Goal: Task Accomplishment & Management: Manage account settings

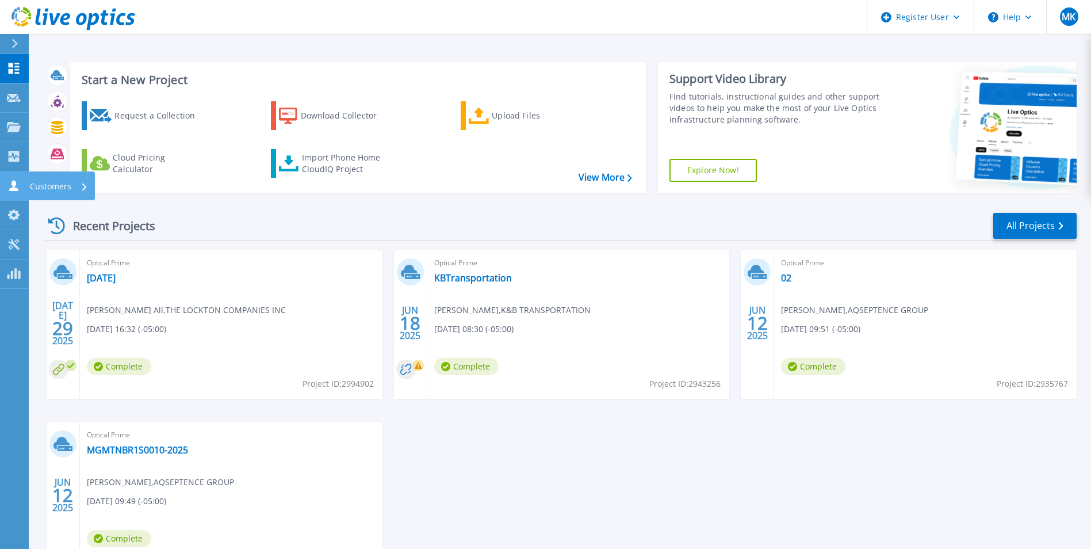
click at [16, 185] on icon at bounding box center [14, 185] width 14 height 11
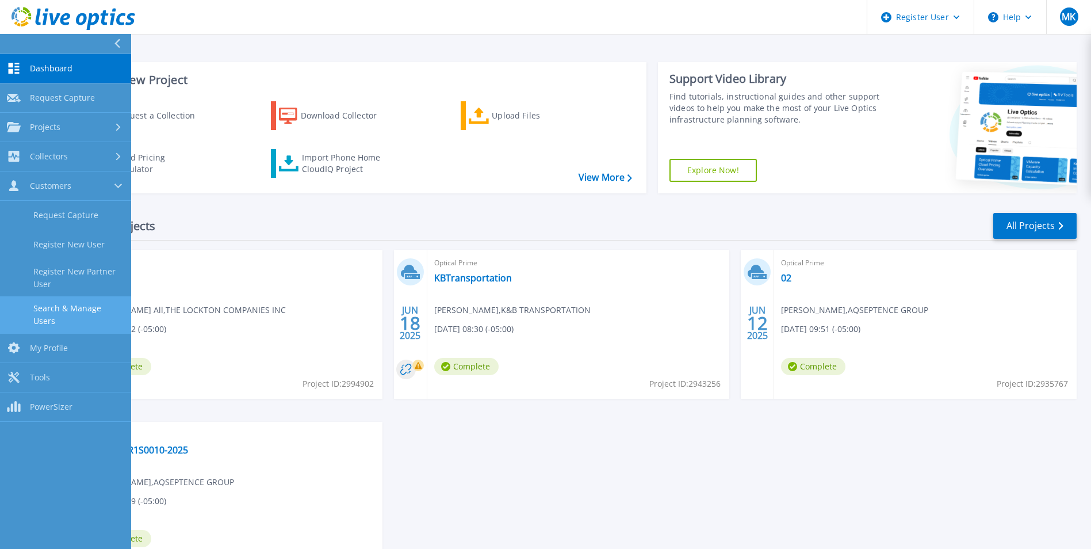
click at [87, 308] on link "Search & Manage Users" at bounding box center [65, 314] width 131 height 37
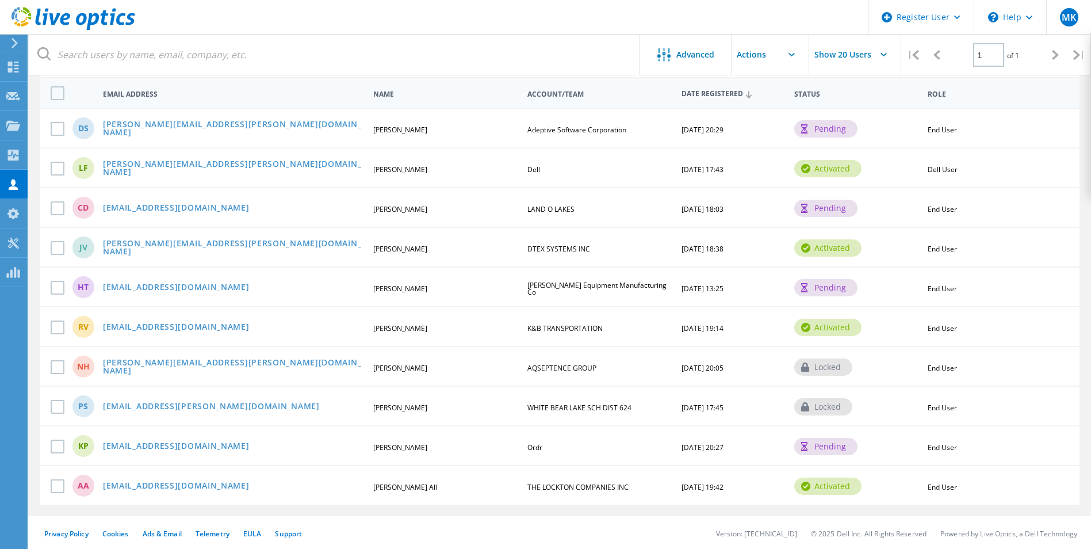
scroll to position [123, 0]
click at [160, 442] on link "kpalanisamy@ordr.net" at bounding box center [176, 445] width 147 height 10
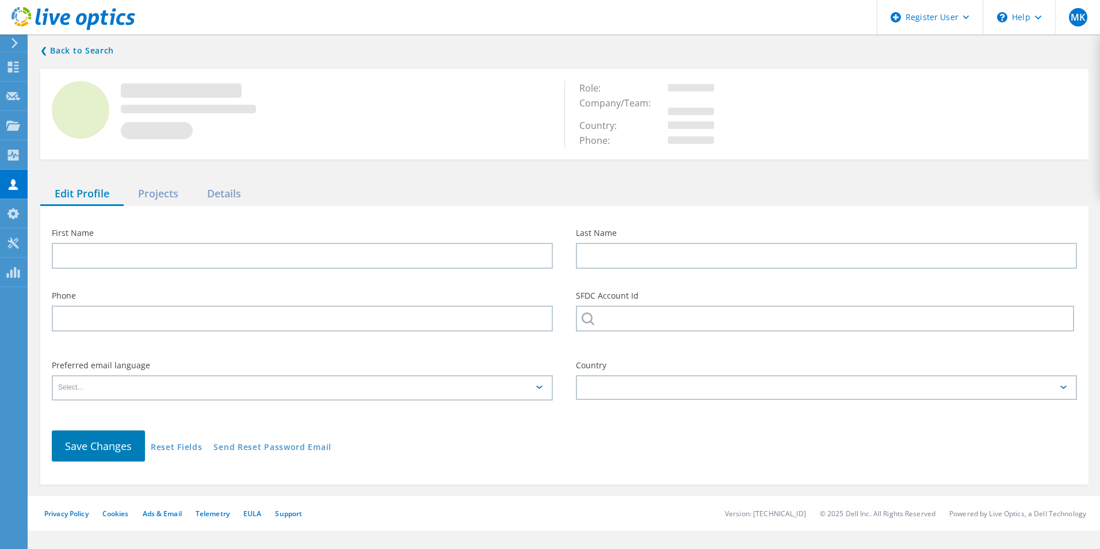
type input "Karthikeyan"
type input "Palanisamy"
type input "Ordr"
type input "English"
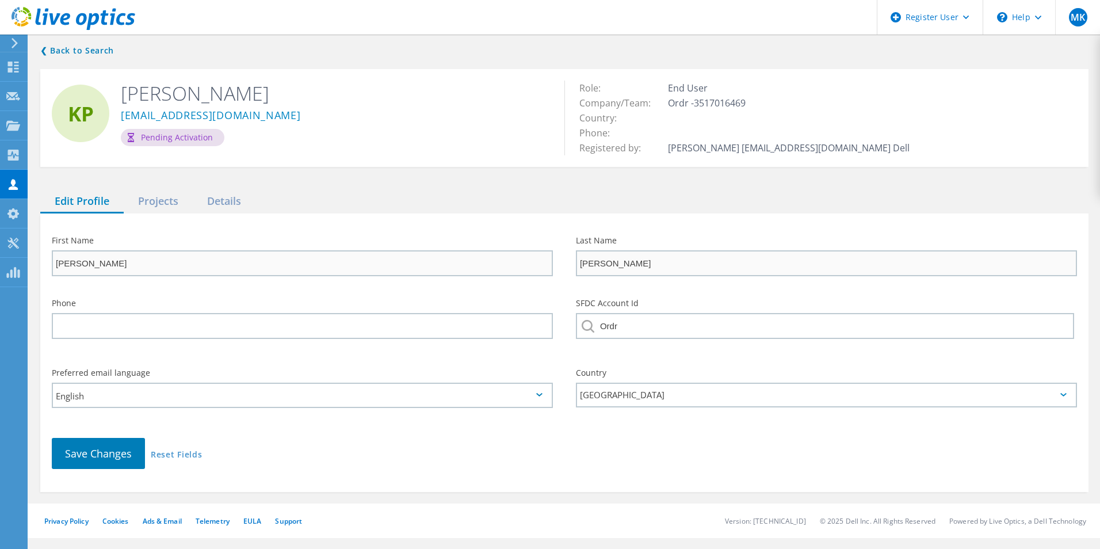
click at [204, 136] on div "Pending Activation" at bounding box center [173, 137] width 104 height 17
drag, startPoint x: 204, startPoint y: 136, endPoint x: 417, endPoint y: 148, distance: 213.8
click at [417, 148] on div "KP Karthikeyan Palanisamy kpalanisamy@ordr.net Pending Activation" at bounding box center [302, 113] width 524 height 89
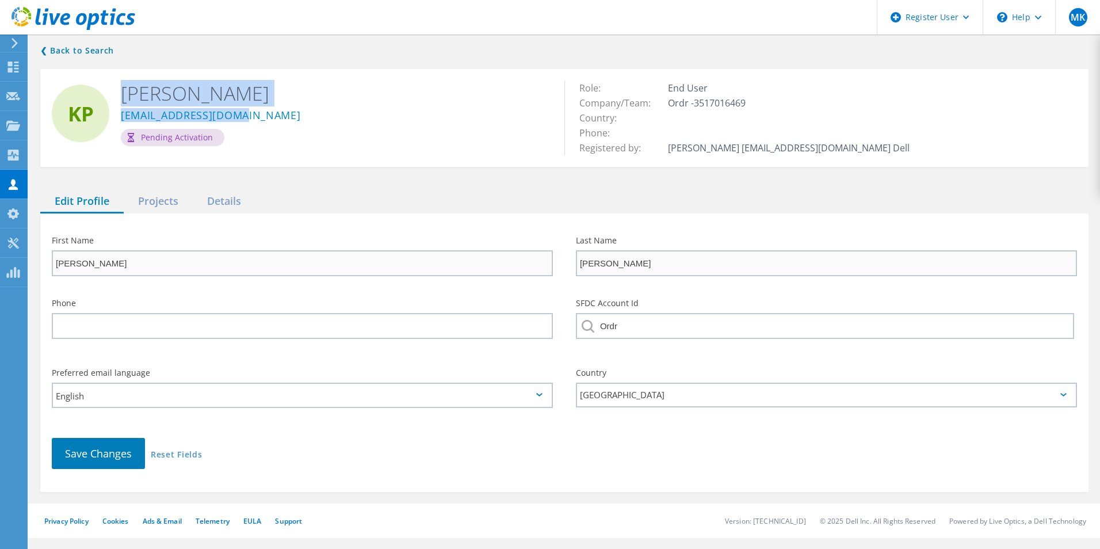
drag, startPoint x: 256, startPoint y: 120, endPoint x: 118, endPoint y: 121, distance: 138.1
click at [118, 121] on div "KP Karthikeyan Palanisamy kpalanisamy@ordr.net Pending Activation" at bounding box center [302, 113] width 524 height 89
drag, startPoint x: 118, startPoint y: 121, endPoint x: 274, endPoint y: 119, distance: 156.5
click at [274, 119] on div "kpalanisamy@ordr.net" at bounding box center [334, 117] width 426 height 23
drag, startPoint x: 265, startPoint y: 119, endPoint x: 121, endPoint y: 117, distance: 143.3
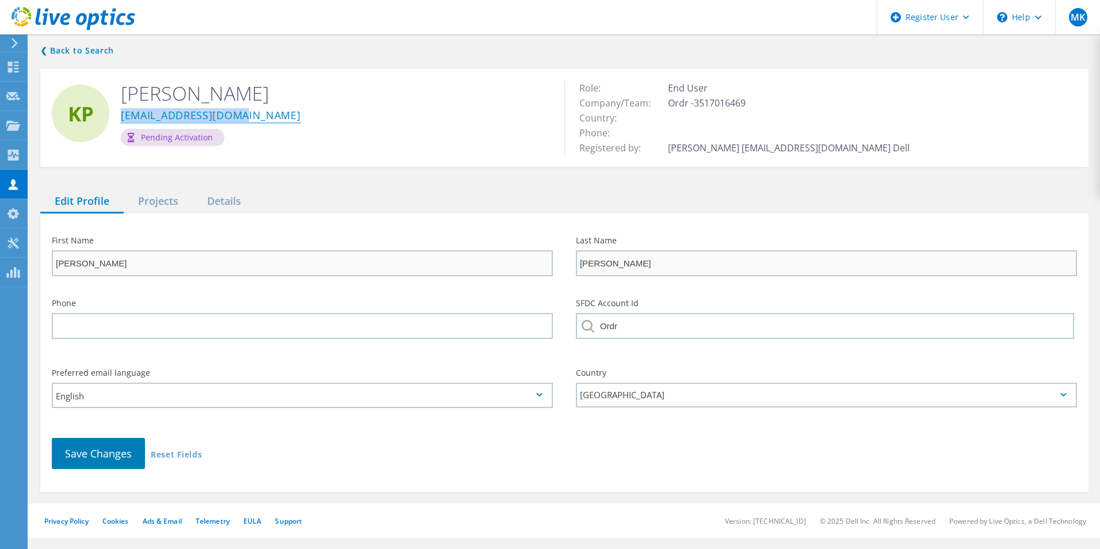
click at [121, 117] on div "kpalanisamy@ordr.net" at bounding box center [334, 117] width 426 height 23
copy link "kpalanisamy@ordr.net"
